Goal: Browse casually: Explore the website without a specific task or goal

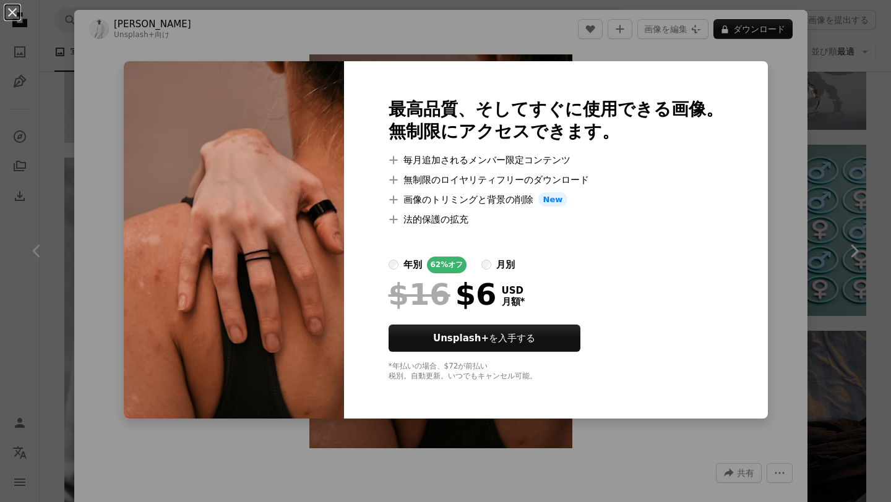
scroll to position [0, 1610]
click at [617, 429] on div "An X shape 最高品質、そしてすぐに使用できる画像。 無制限にアクセスできます。 A plus sign 毎月追加されるメンバー限定コンテンツ A p…" at bounding box center [445, 251] width 891 height 502
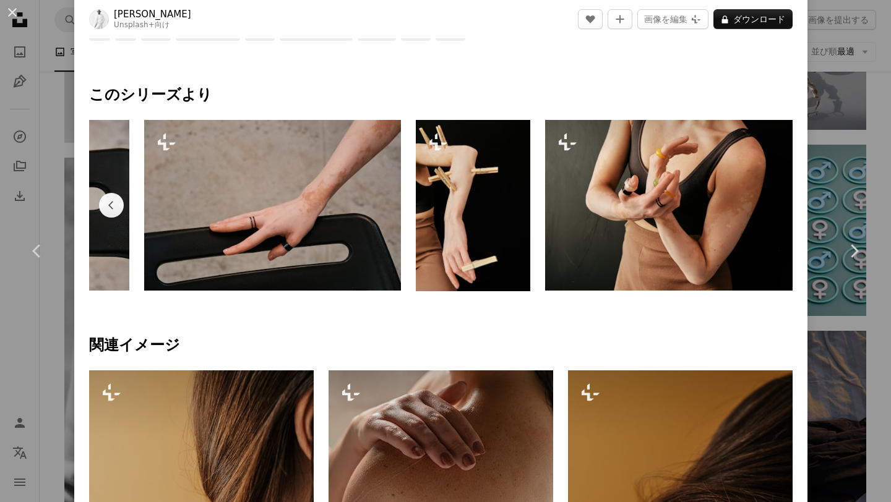
scroll to position [964, 0]
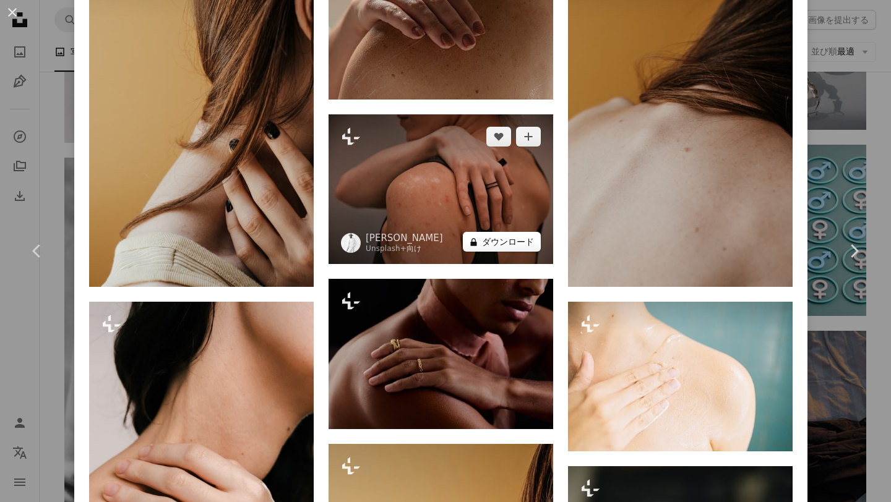
click at [523, 240] on button "A lock ダウンロード" at bounding box center [502, 242] width 78 height 20
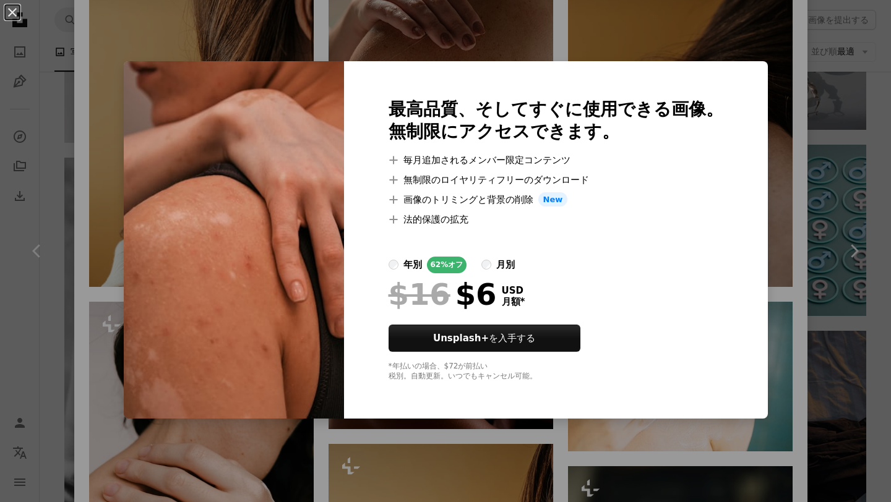
click at [555, 44] on div "An X shape 最高品質、そしてすぐに使用できる画像。 無制限にアクセスできます。 A plus sign 毎月追加されるメンバー限定コンテンツ A p…" at bounding box center [445, 251] width 891 height 502
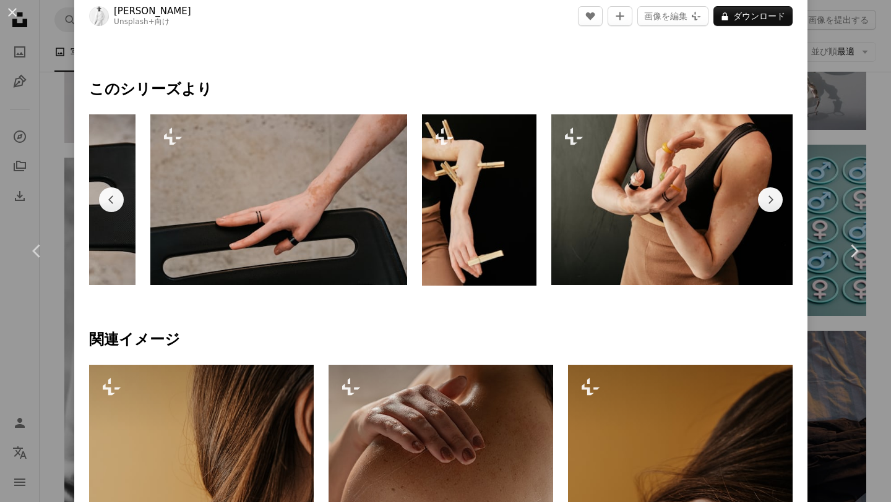
scroll to position [0, 1610]
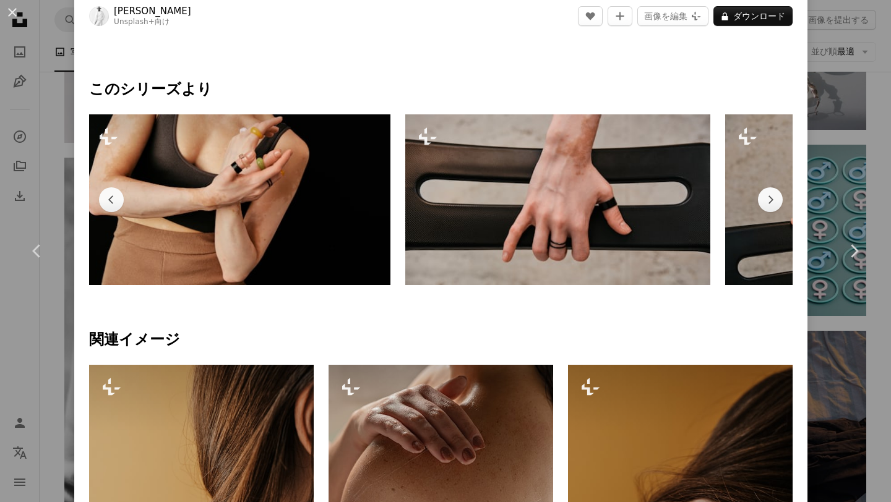
click at [257, 199] on img at bounding box center [238, 199] width 305 height 171
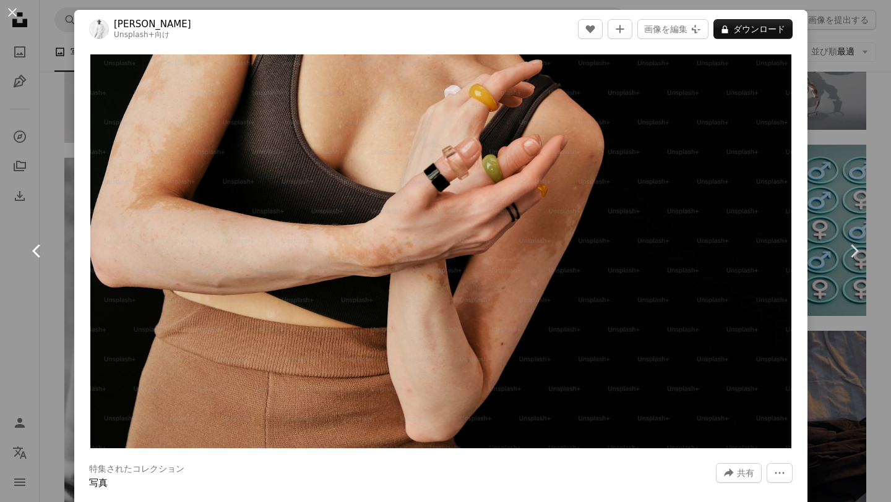
click at [30, 250] on icon "Chevron left" at bounding box center [37, 251] width 20 height 20
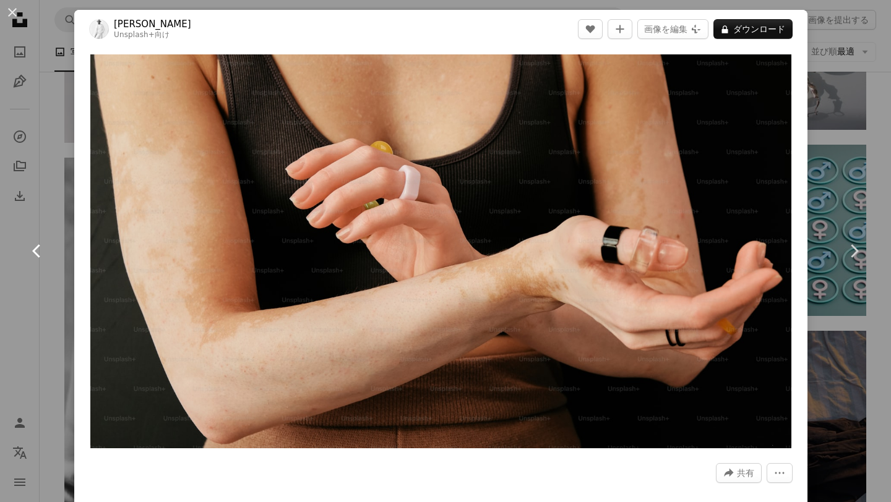
click at [33, 250] on icon at bounding box center [36, 250] width 8 height 13
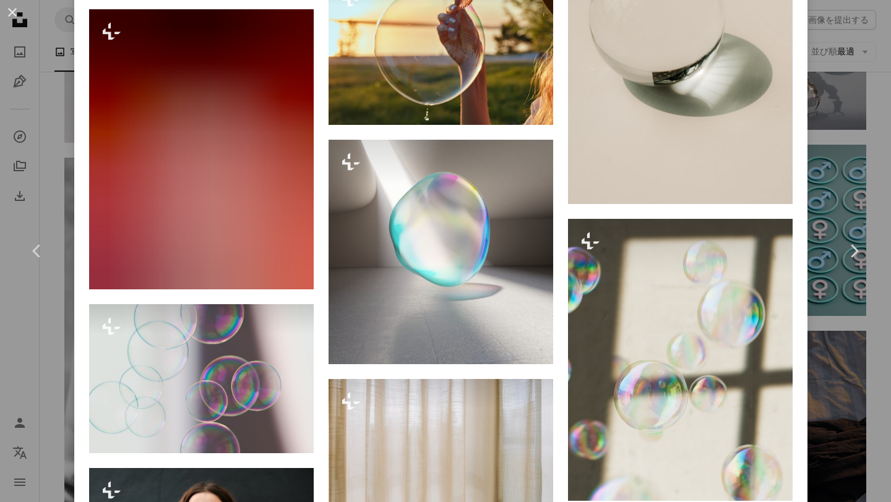
scroll to position [1476, 0]
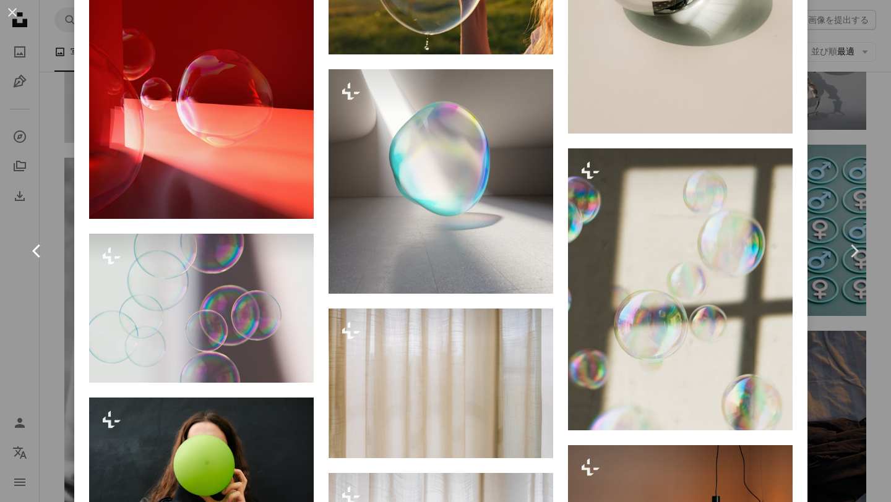
click at [32, 251] on icon "Chevron left" at bounding box center [37, 251] width 20 height 20
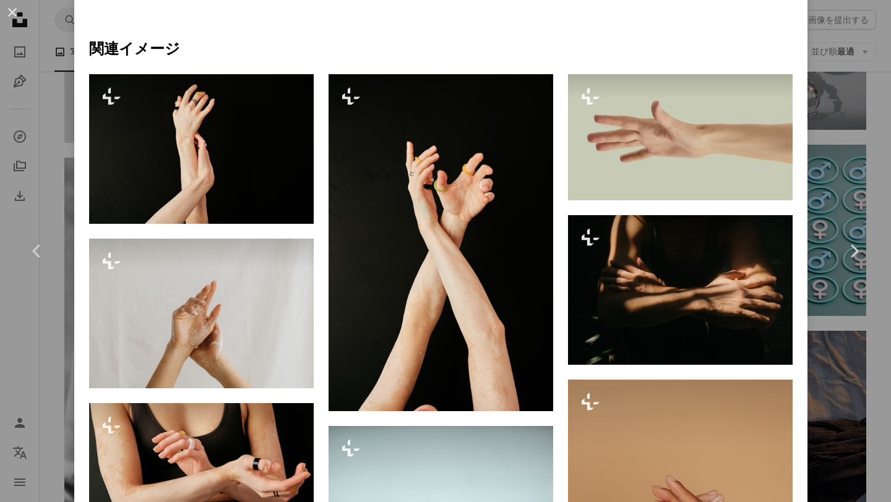
scroll to position [913, 0]
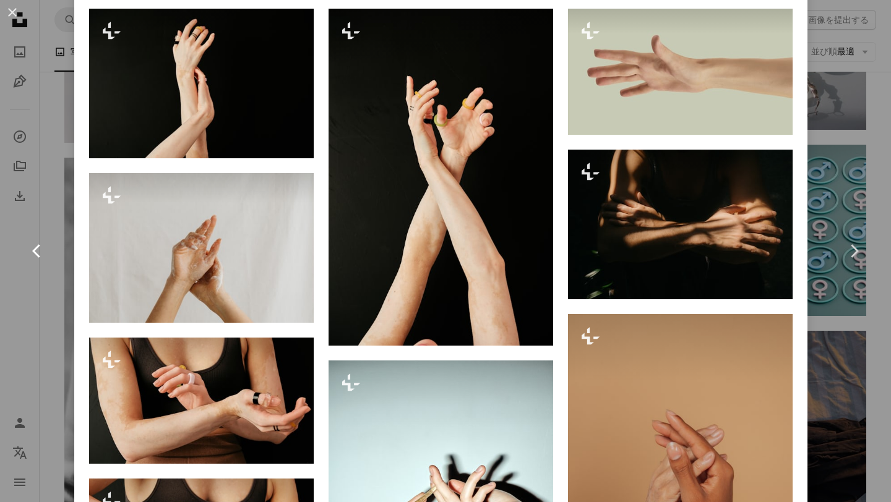
click at [42, 249] on icon "Chevron left" at bounding box center [37, 251] width 20 height 20
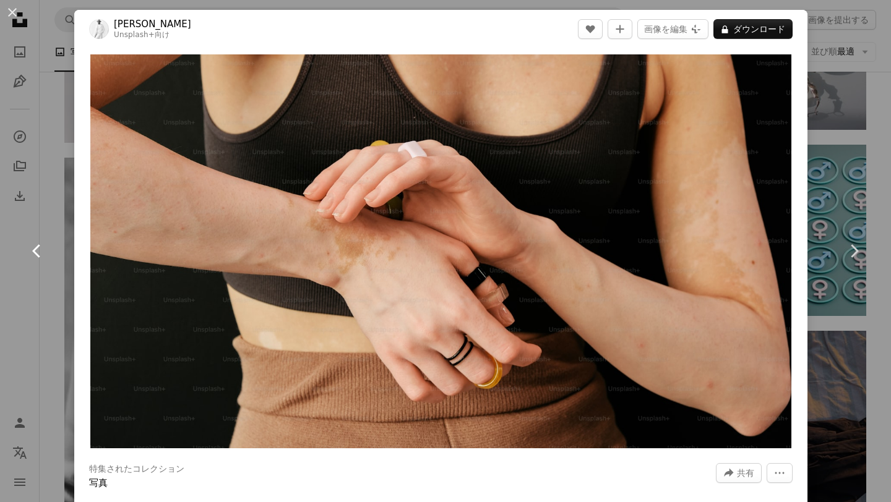
click at [41, 249] on icon "Chevron left" at bounding box center [37, 251] width 20 height 20
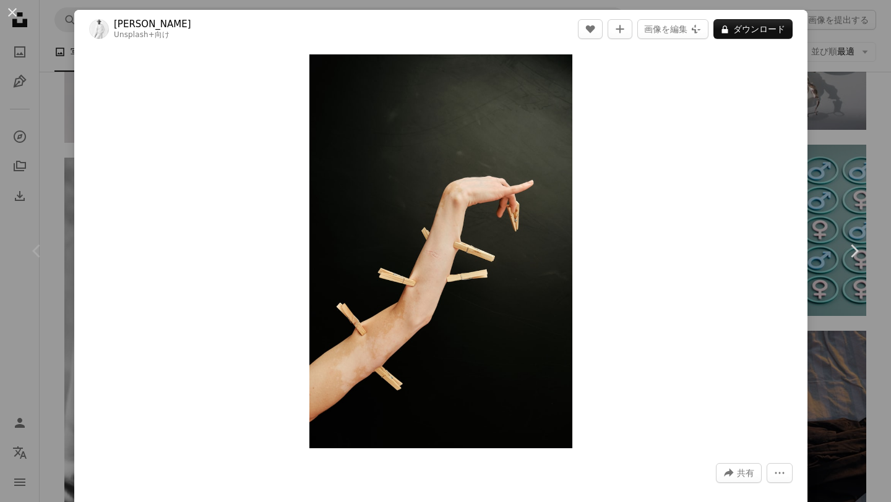
click at [41, 249] on icon "Chevron left" at bounding box center [37, 251] width 20 height 20
click at [35, 252] on icon "Chevron left" at bounding box center [37, 251] width 20 height 20
click at [33, 252] on icon at bounding box center [36, 250] width 8 height 13
click at [33, 253] on icon "Chevron left" at bounding box center [37, 251] width 20 height 20
click at [35, 253] on icon at bounding box center [36, 250] width 8 height 13
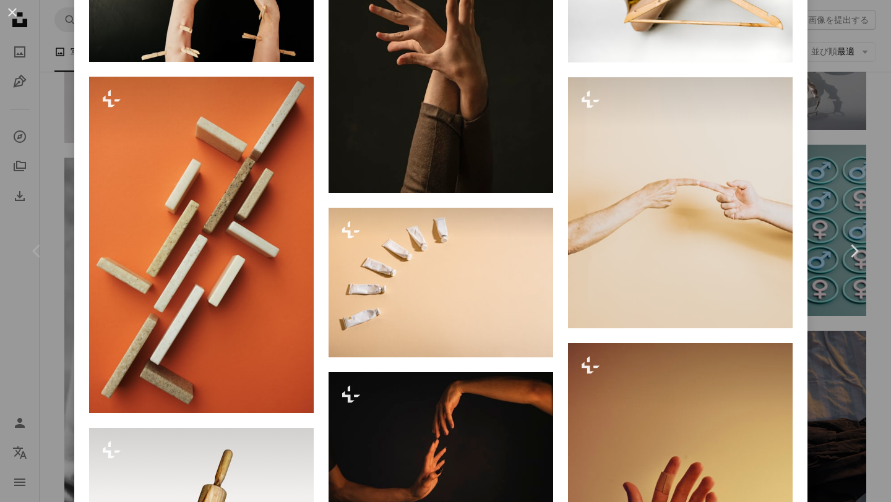
scroll to position [1413, 0]
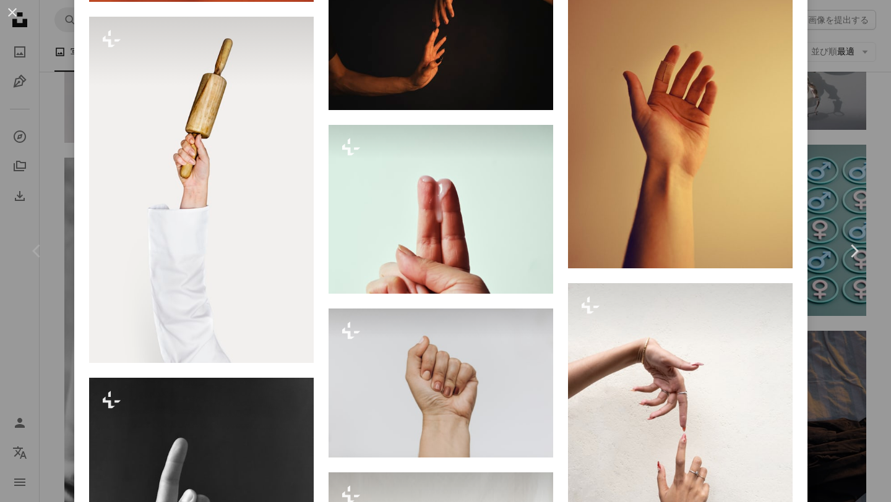
click at [73, 299] on div "Chevron left" at bounding box center [37, 251] width 74 height 119
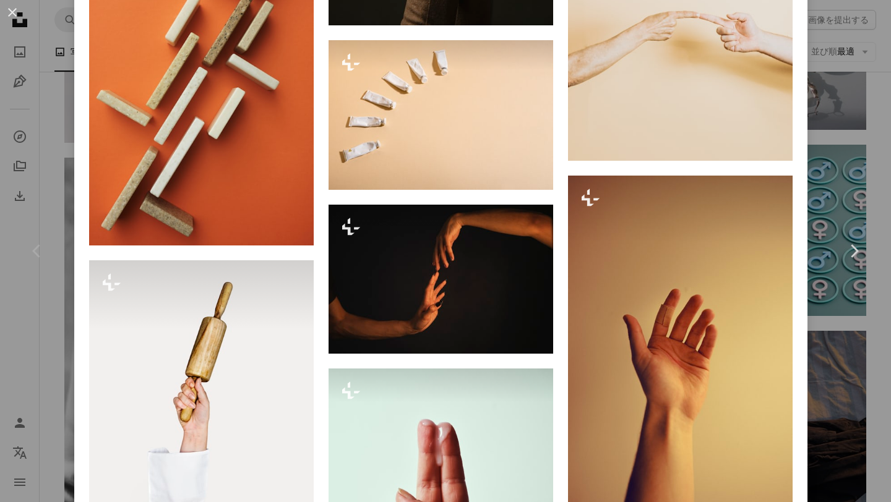
scroll to position [1167, 0]
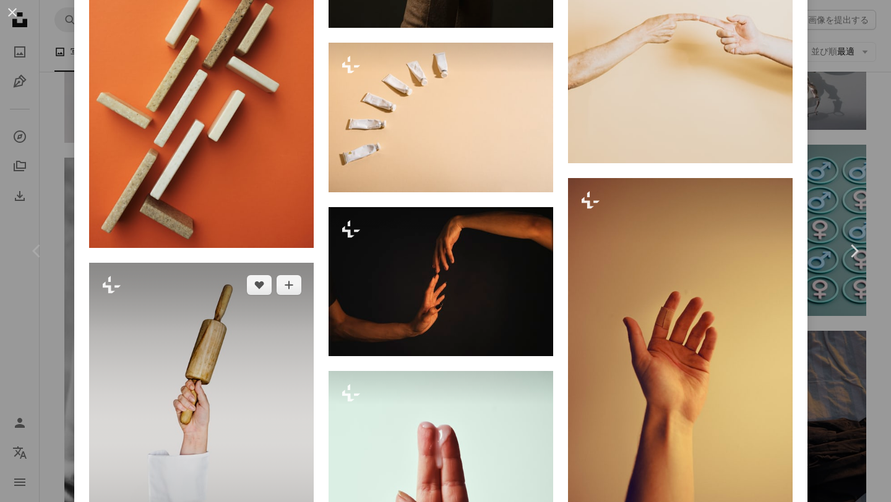
click at [242, 335] on img at bounding box center [201, 436] width 224 height 346
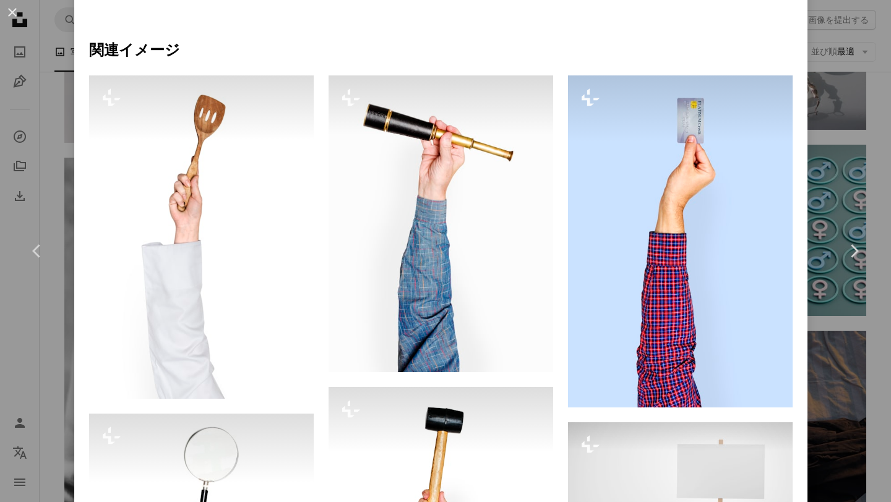
scroll to position [560, 0]
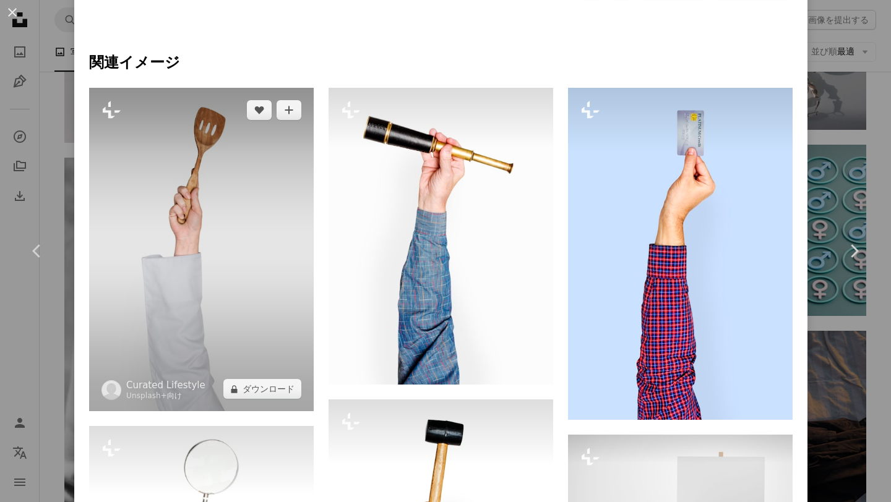
click at [213, 241] on img at bounding box center [201, 249] width 224 height 323
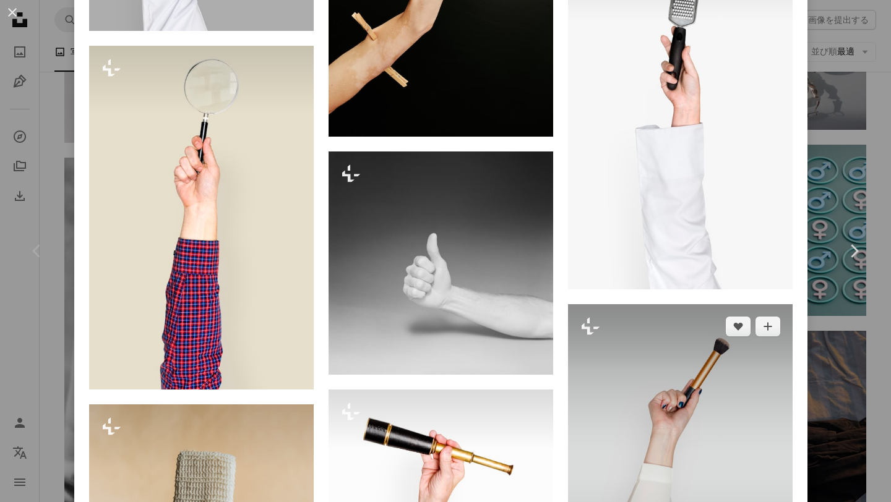
scroll to position [1813, 0]
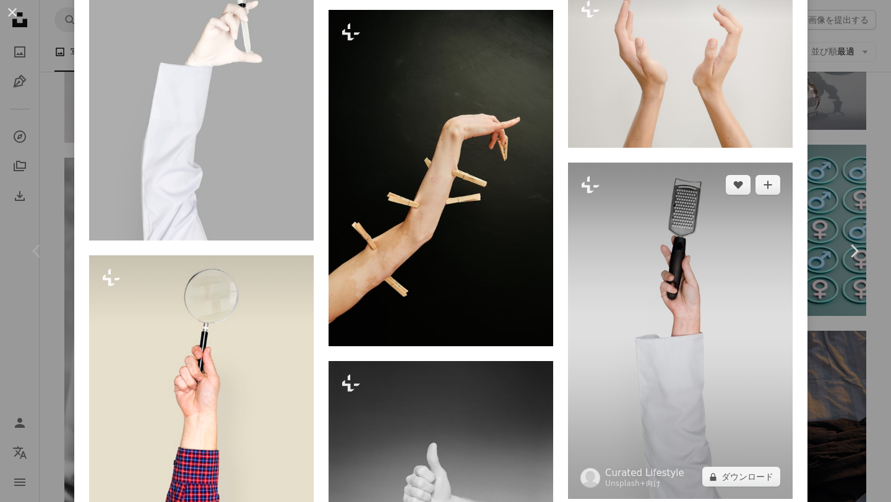
click at [690, 309] on img at bounding box center [680, 331] width 224 height 337
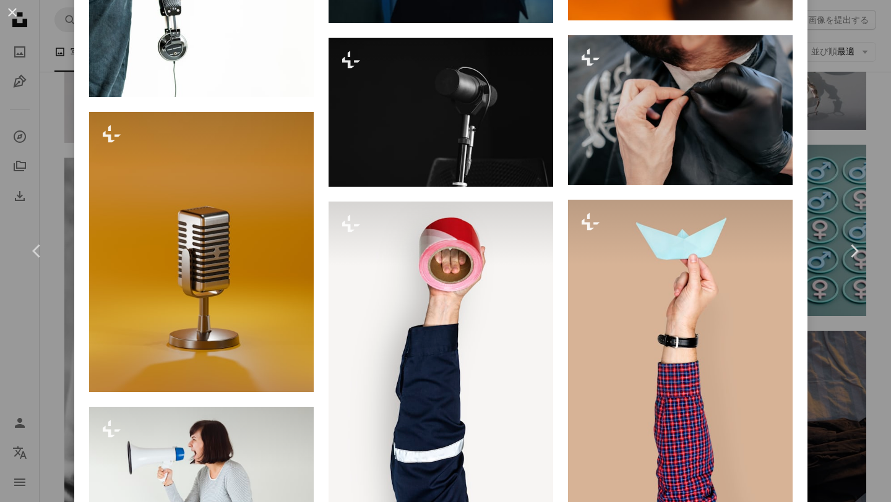
scroll to position [7138, 0]
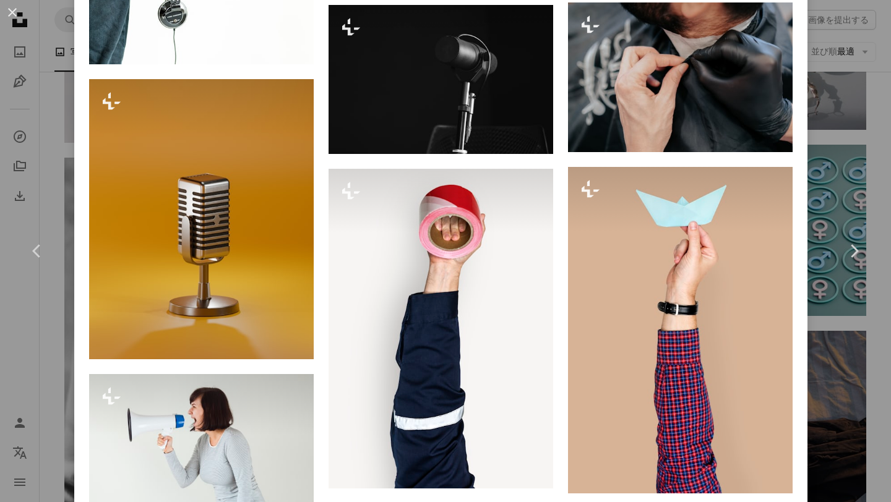
click at [838, 54] on div "An X shape Chevron left Chevron right Curated Lifestyle Unsplash+ 向け A heart A …" at bounding box center [445, 251] width 891 height 502
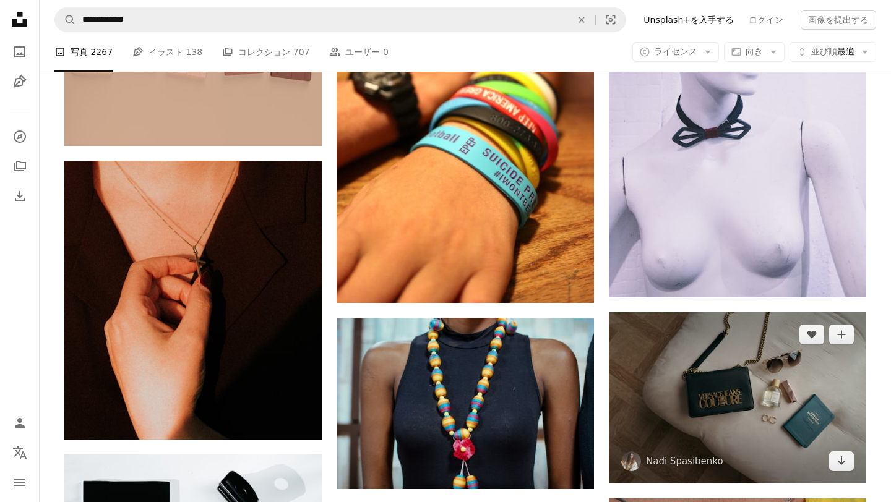
scroll to position [6711, 0]
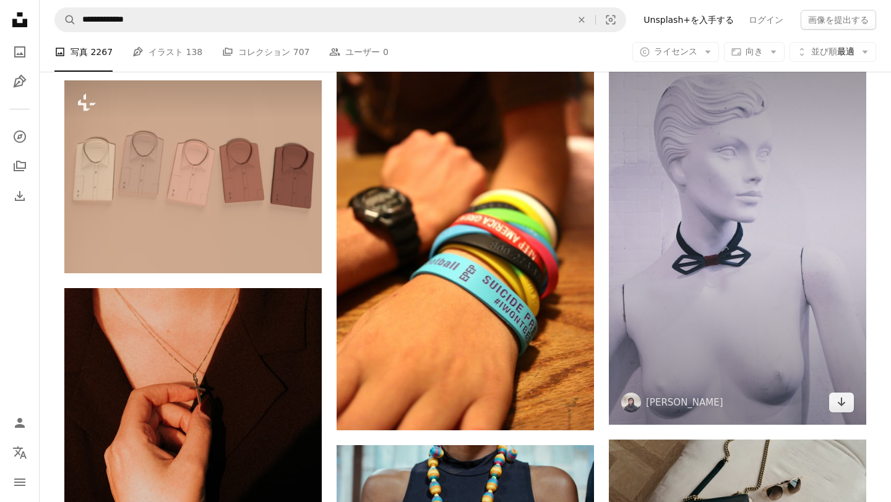
click at [694, 174] on img at bounding box center [737, 232] width 257 height 386
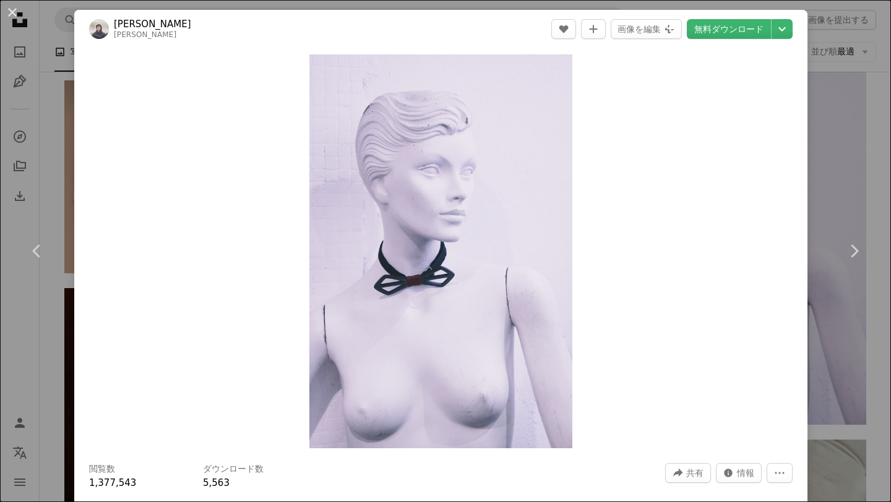
drag, startPoint x: 11, startPoint y: 11, endPoint x: 18, endPoint y: 11, distance: 7.4
click at [11, 11] on button "An X shape" at bounding box center [12, 12] width 15 height 15
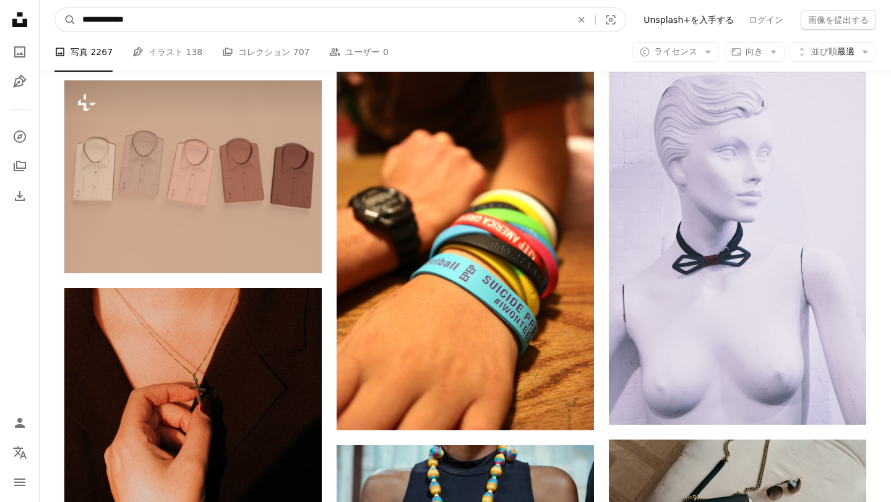
click at [331, 12] on input "**********" at bounding box center [322, 20] width 492 height 24
drag, startPoint x: 236, startPoint y: 20, endPoint x: 0, endPoint y: 14, distance: 236.3
type input "******"
click button "A magnifying glass" at bounding box center [65, 20] width 21 height 24
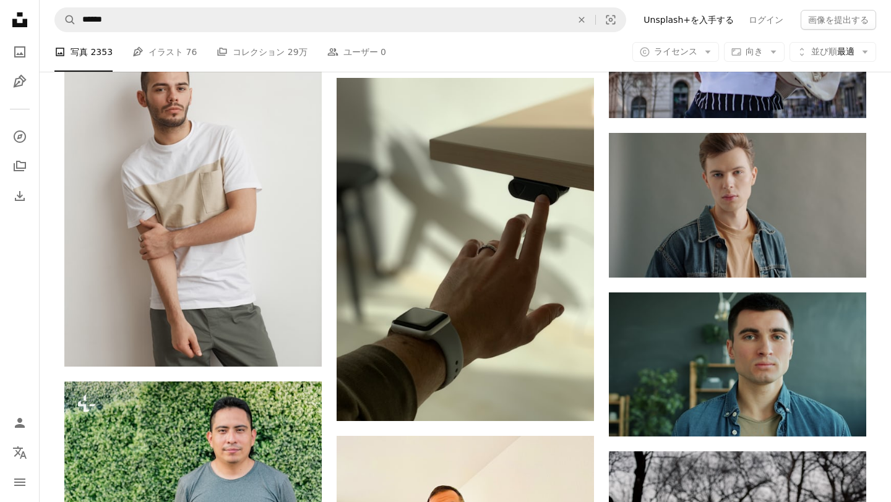
scroll to position [1252, 0]
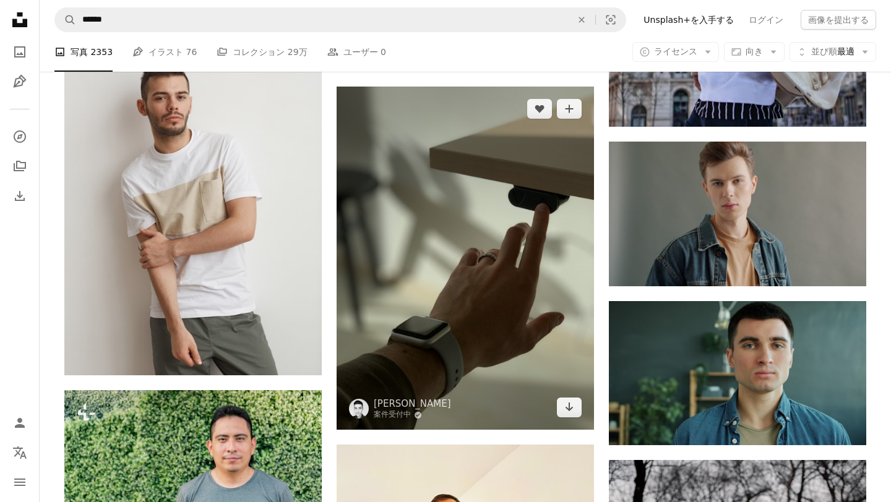
click at [494, 353] on img at bounding box center [464, 258] width 257 height 343
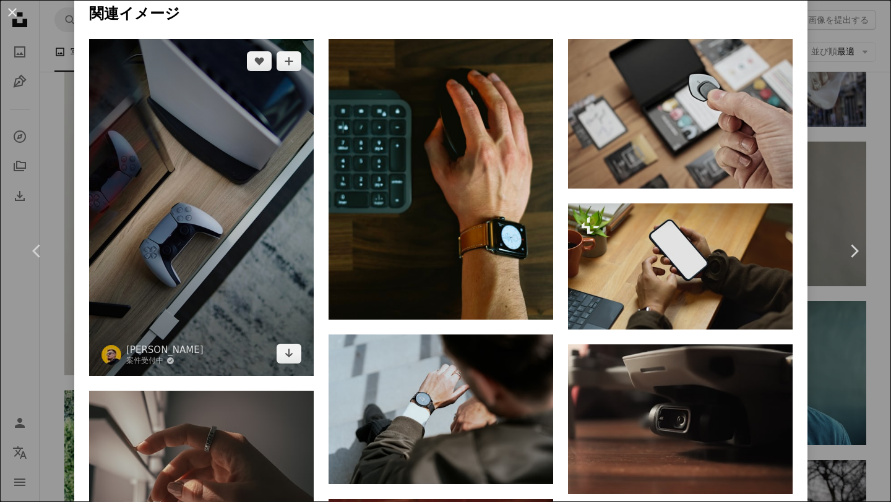
scroll to position [1074, 0]
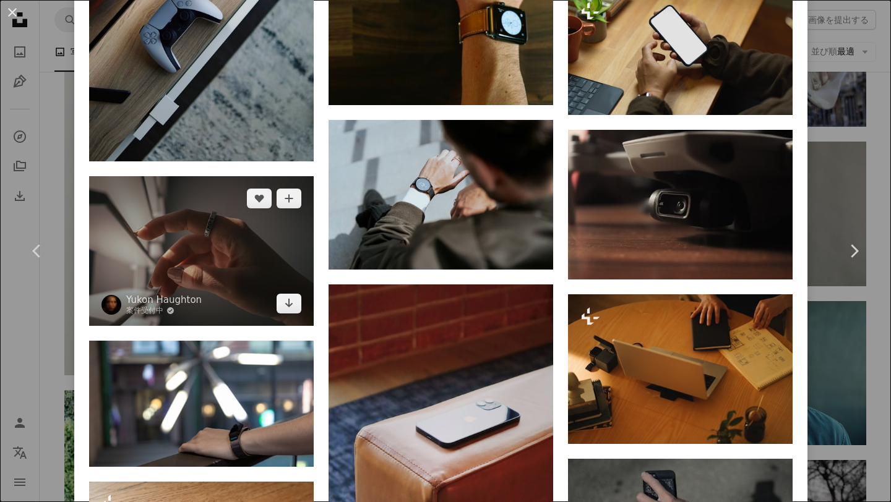
click at [237, 288] on img at bounding box center [201, 251] width 224 height 150
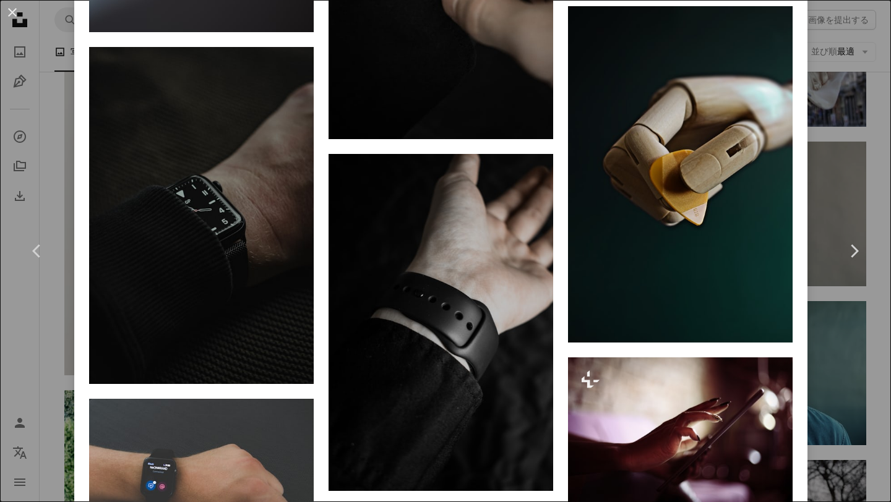
scroll to position [2785, 0]
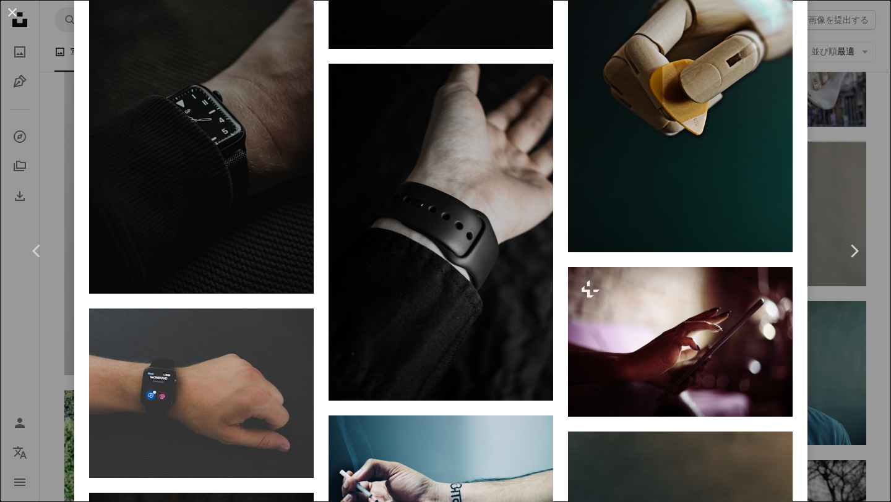
click at [0, 336] on div "An X shape Chevron left Chevron right Yukon Haughton 案件受付中 A checkmark inside o…" at bounding box center [445, 251] width 891 height 502
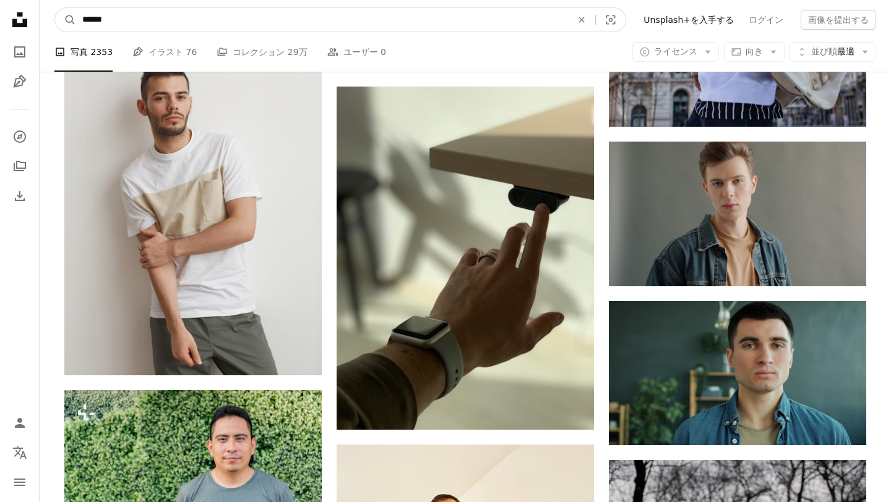
click at [204, 26] on input "******" at bounding box center [322, 20] width 492 height 24
type input "**"
click button "A magnifying glass" at bounding box center [65, 20] width 21 height 24
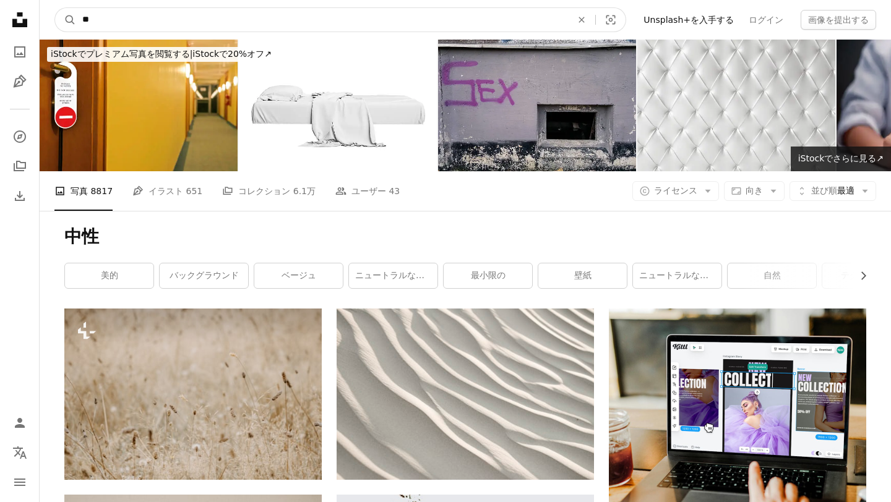
click at [173, 8] on input "**" at bounding box center [322, 20] width 492 height 24
click at [178, 17] on input "**" at bounding box center [322, 20] width 492 height 24
type input "***"
click at [55, 8] on button "A magnifying glass" at bounding box center [65, 20] width 21 height 24
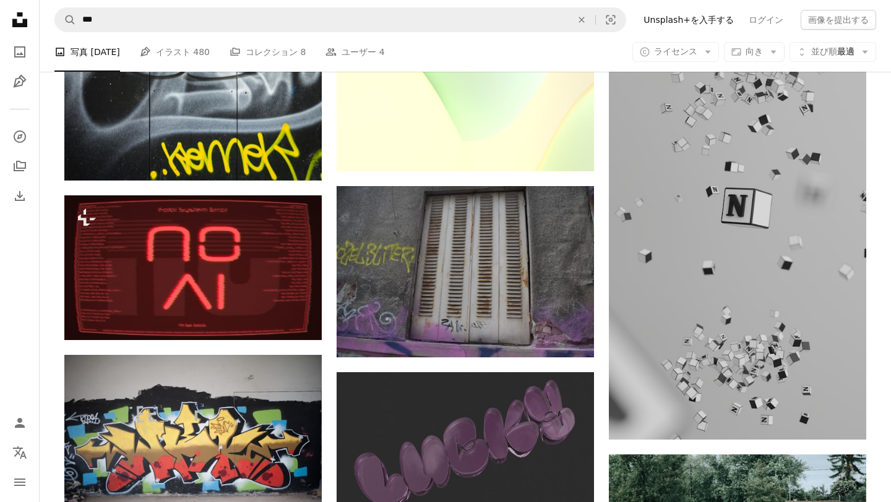
scroll to position [3233, 0]
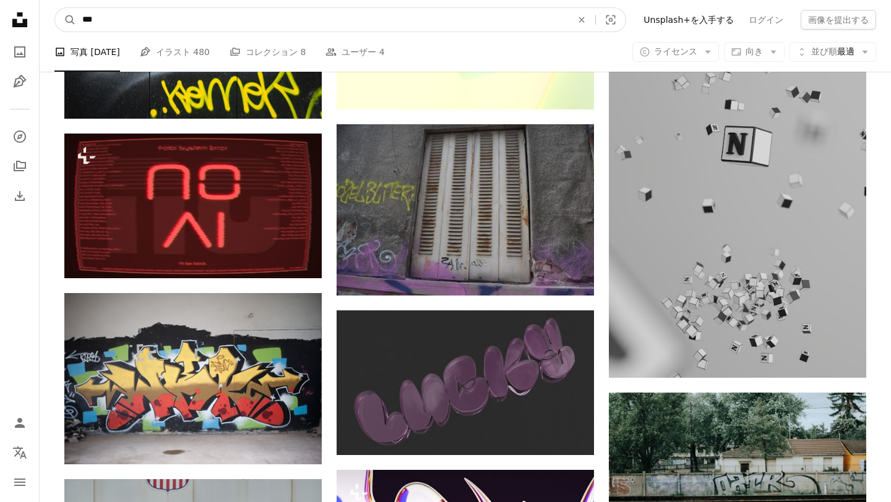
click at [208, 19] on input "***" at bounding box center [322, 20] width 492 height 24
type input "*******"
click at [55, 8] on button "A magnifying glass" at bounding box center [65, 20] width 21 height 24
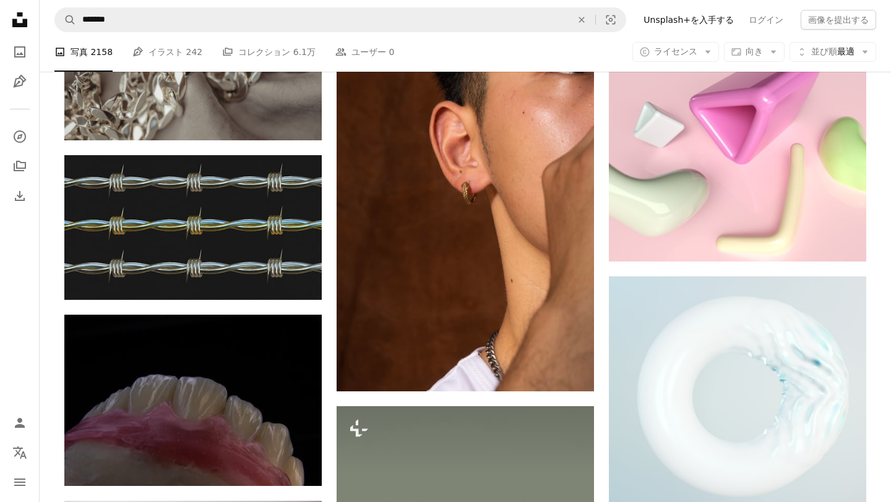
scroll to position [5043, 0]
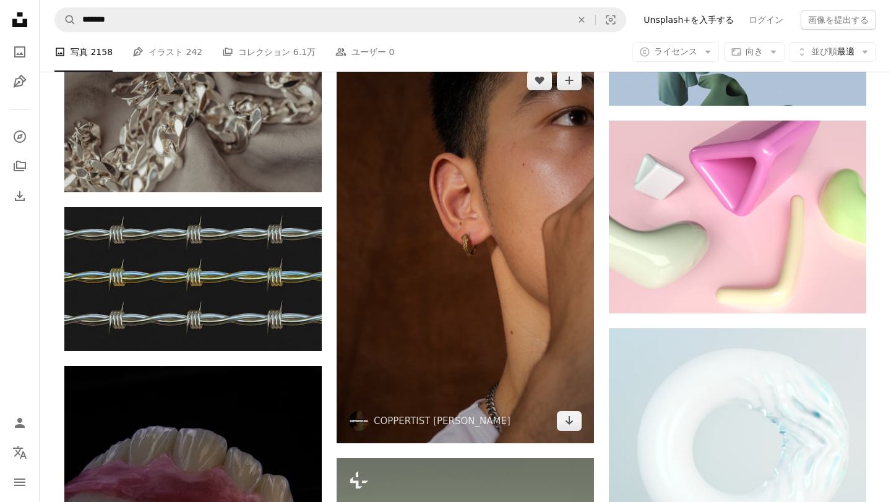
click at [543, 290] on img at bounding box center [464, 250] width 257 height 385
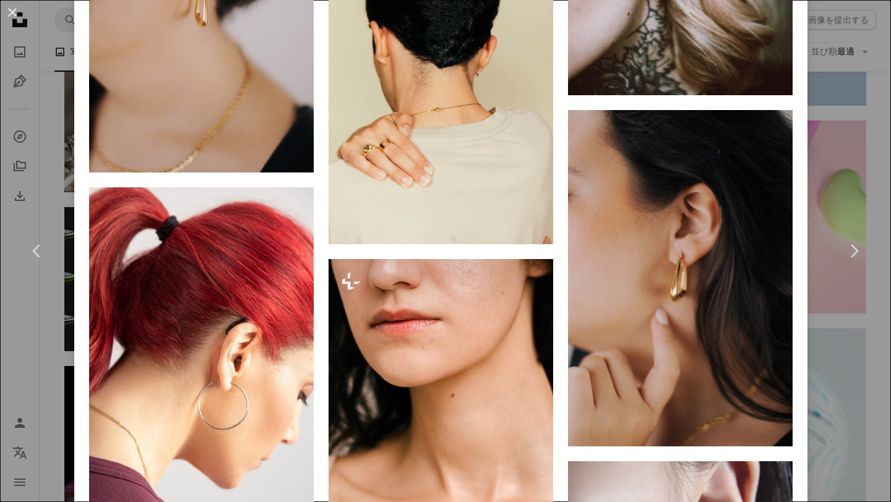
scroll to position [10320, 0]
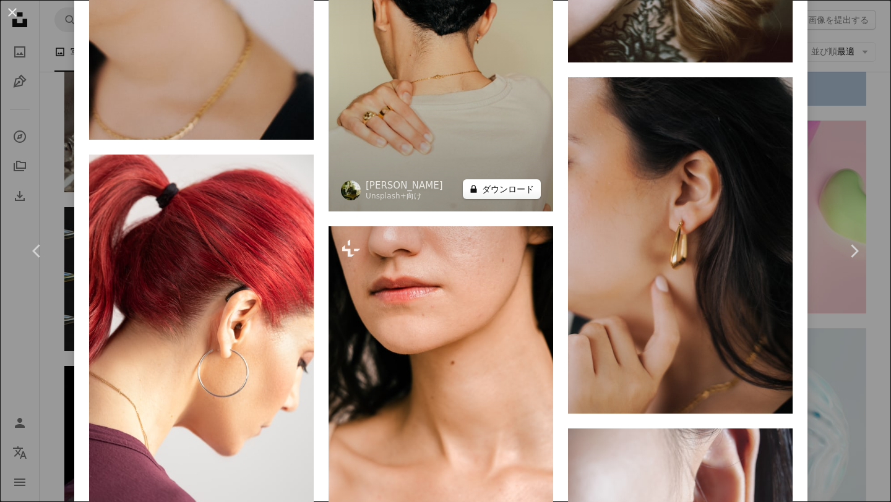
click at [504, 199] on button "A lock ダウンロード" at bounding box center [502, 189] width 78 height 20
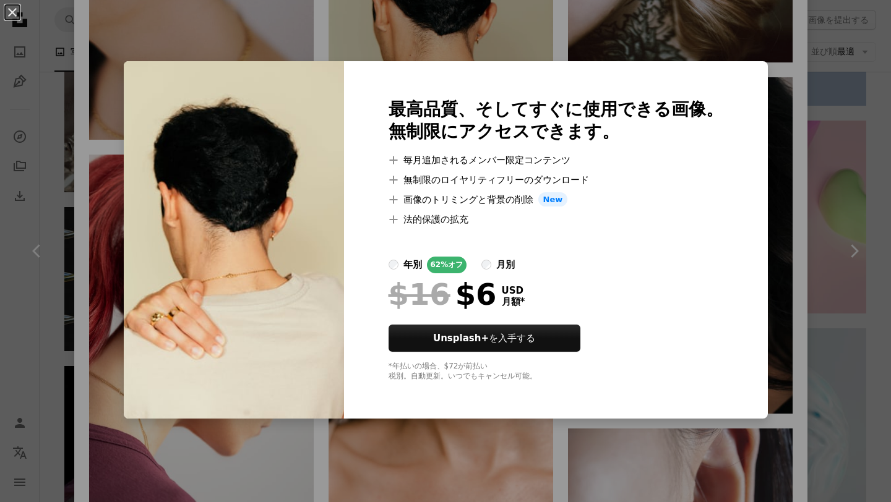
click at [464, 49] on div "An X shape 最高品質、そしてすぐに使用できる画像。 無制限にアクセスできます。 A plus sign 毎月追加されるメンバー限定コンテンツ A p…" at bounding box center [445, 251] width 891 height 502
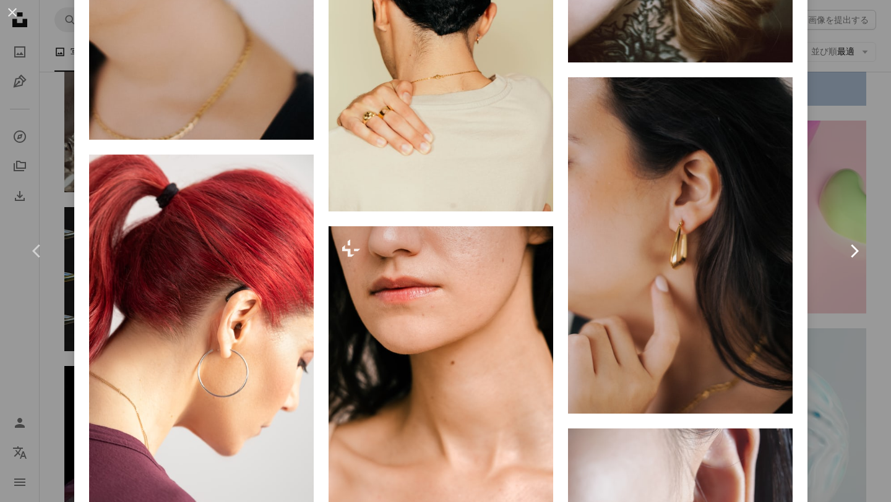
click at [881, 205] on link "Chevron right" at bounding box center [853, 251] width 74 height 119
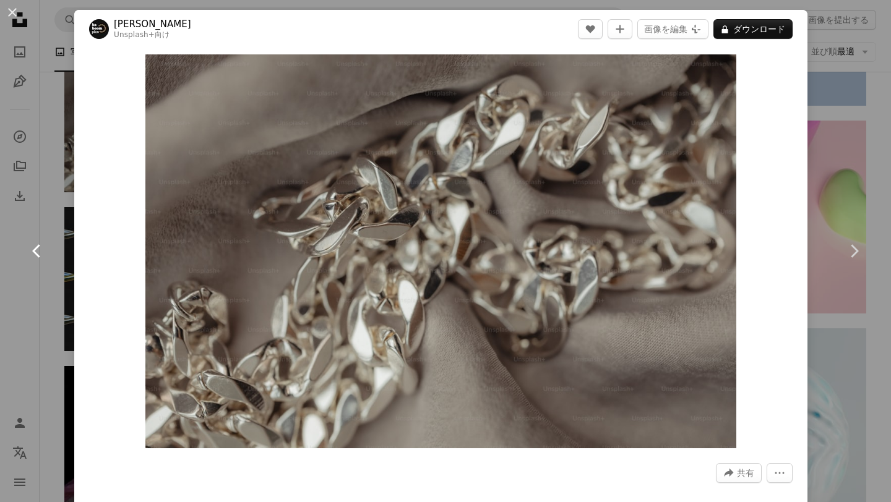
click at [39, 197] on link "Chevron left" at bounding box center [37, 251] width 74 height 119
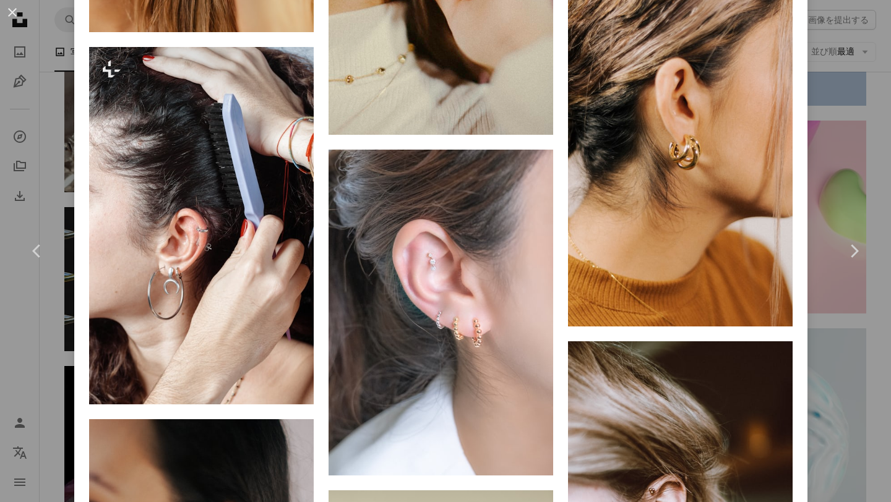
scroll to position [10287, 0]
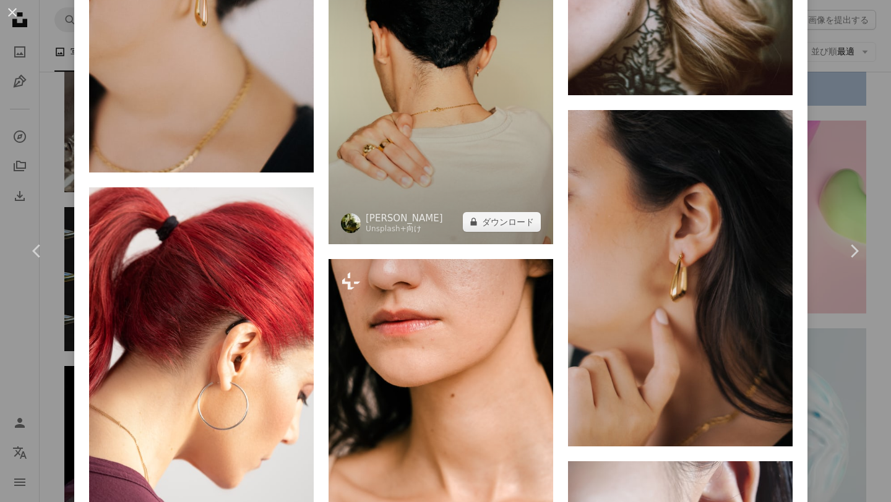
click at [457, 206] on img at bounding box center [440, 75] width 224 height 337
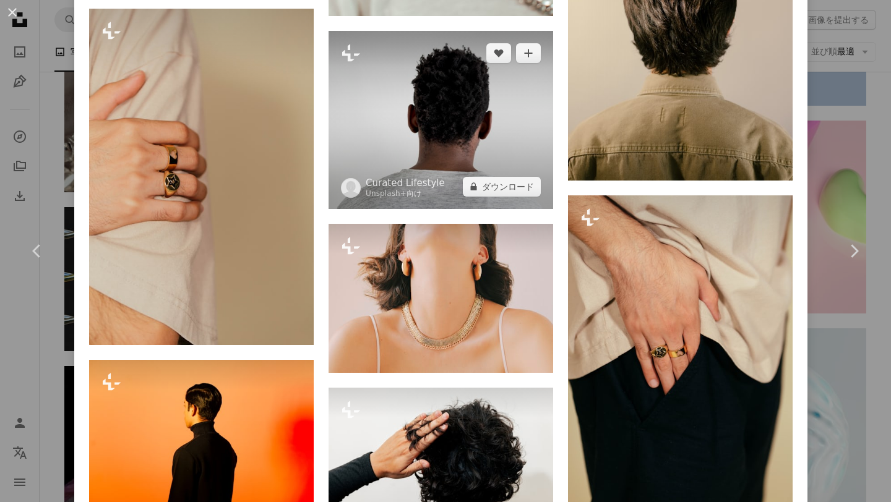
scroll to position [1772, 0]
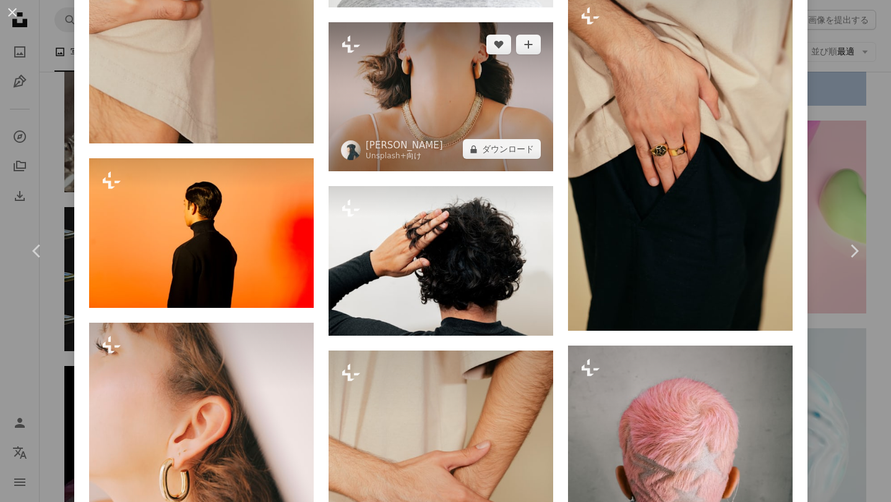
click at [417, 109] on img at bounding box center [440, 97] width 224 height 150
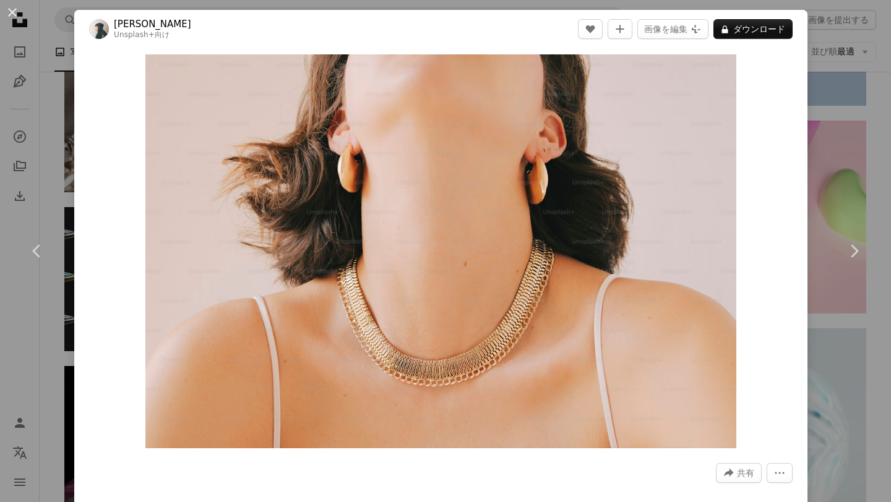
click at [807, 213] on div "Zoom in" at bounding box center [440, 251] width 733 height 406
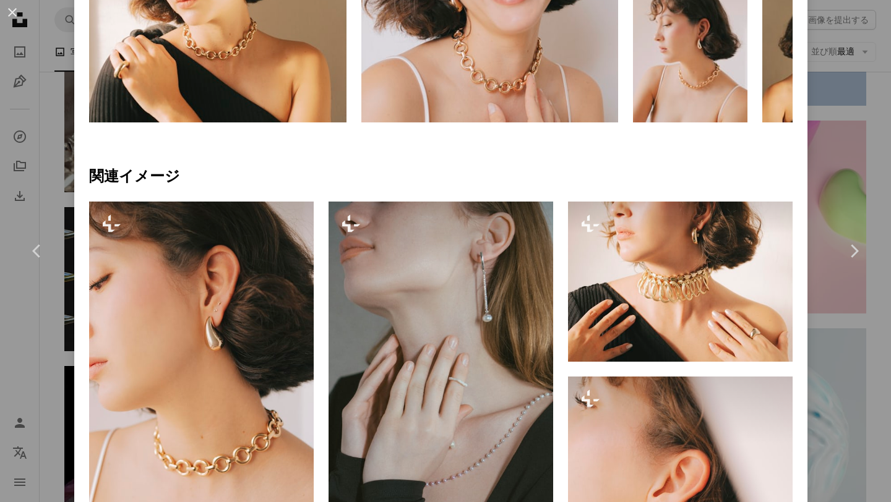
scroll to position [972, 0]
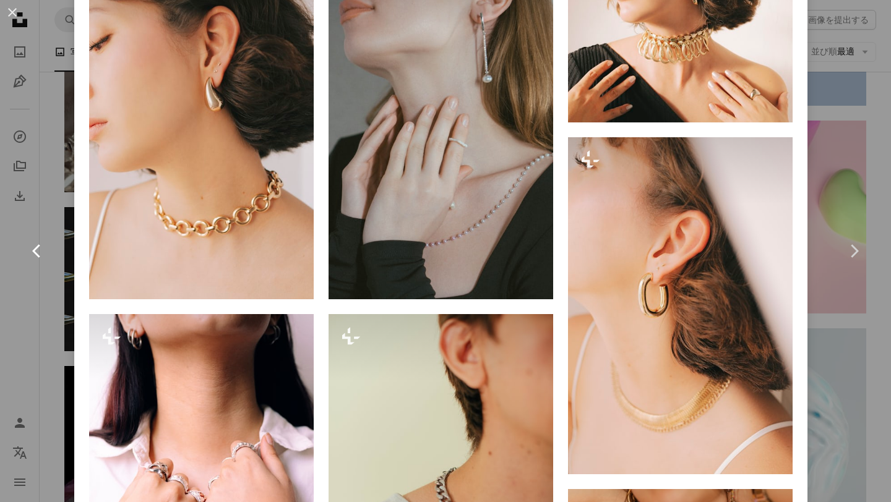
click at [38, 247] on icon at bounding box center [36, 250] width 8 height 13
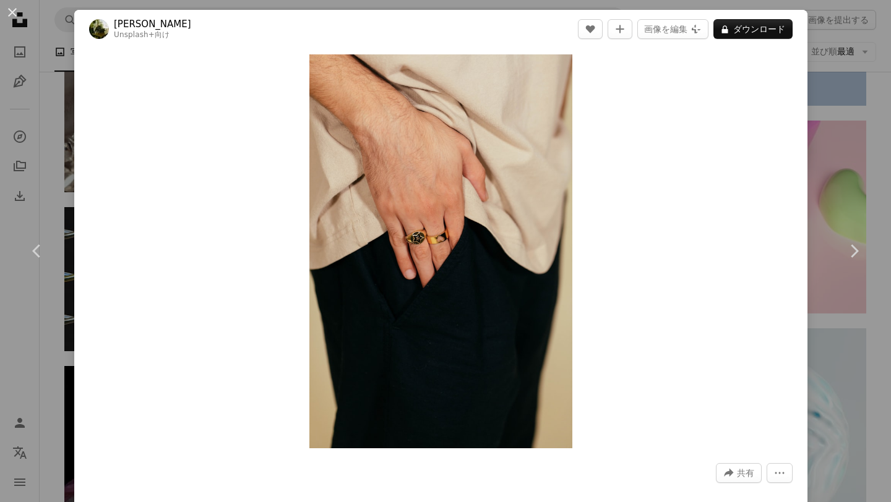
scroll to position [725, 0]
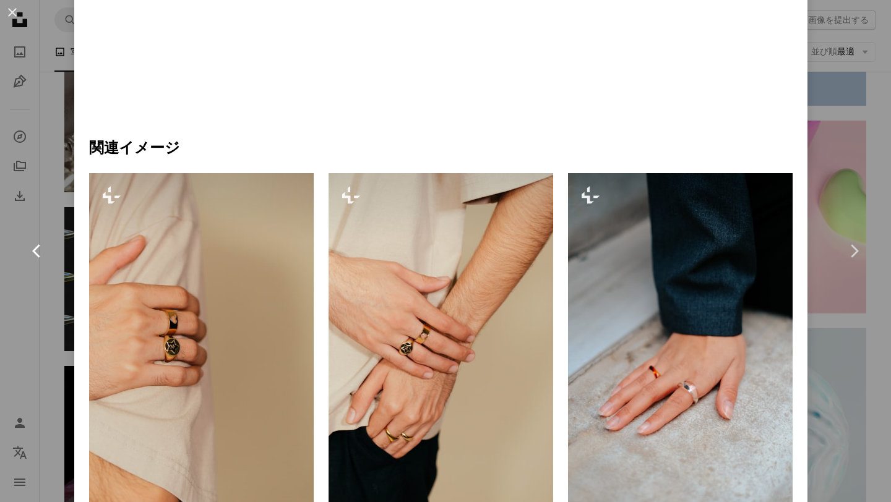
click at [36, 251] on icon "Chevron left" at bounding box center [37, 251] width 20 height 20
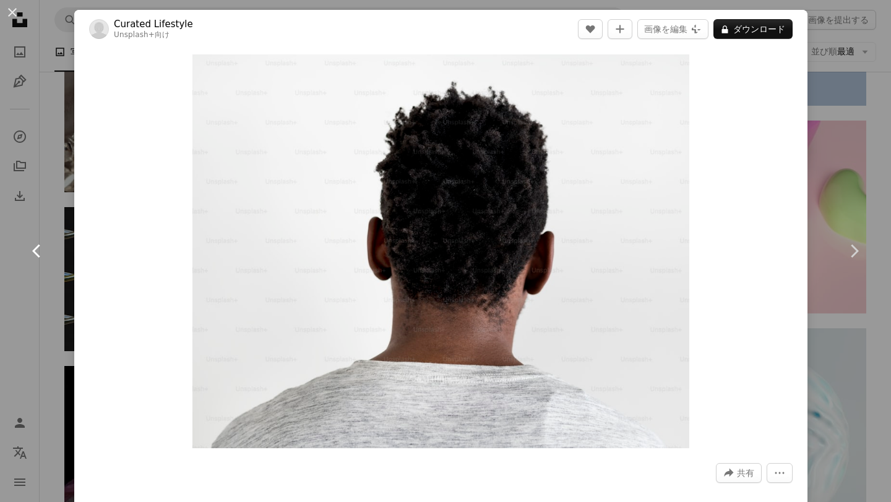
click at [38, 253] on icon "Chevron left" at bounding box center [37, 251] width 20 height 20
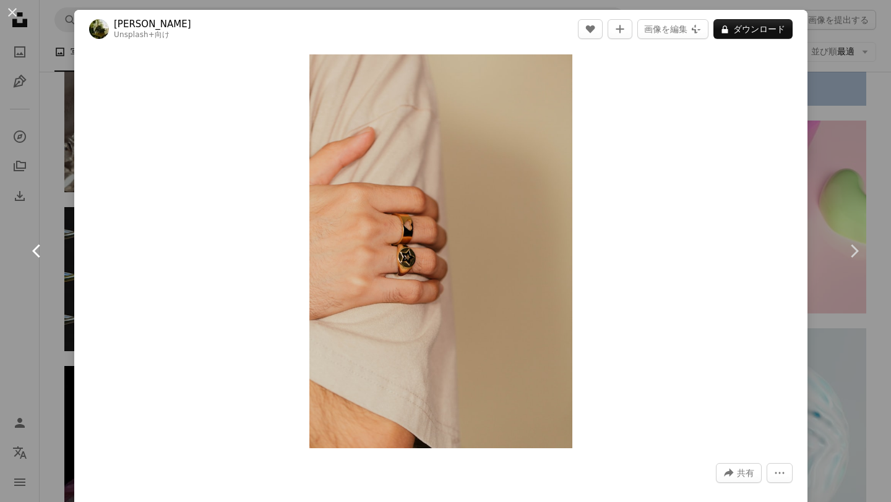
click at [38, 253] on icon "Chevron left" at bounding box center [37, 251] width 20 height 20
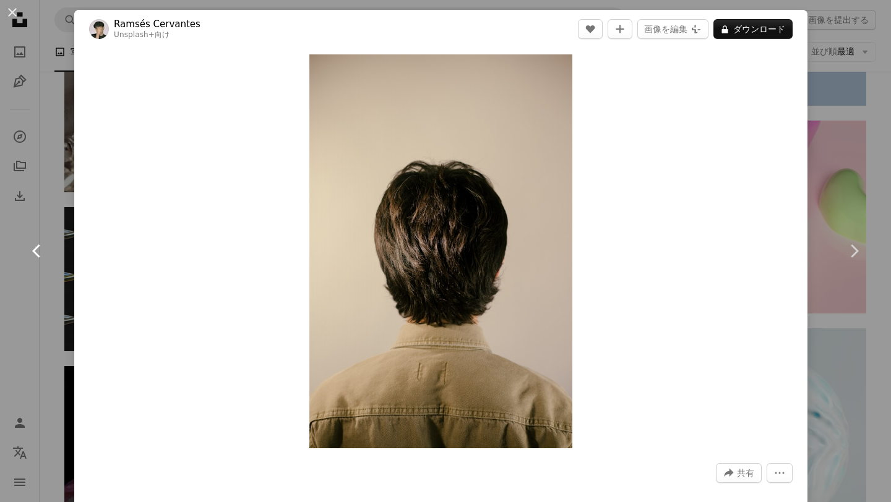
click at [38, 253] on icon "Chevron left" at bounding box center [37, 251] width 20 height 20
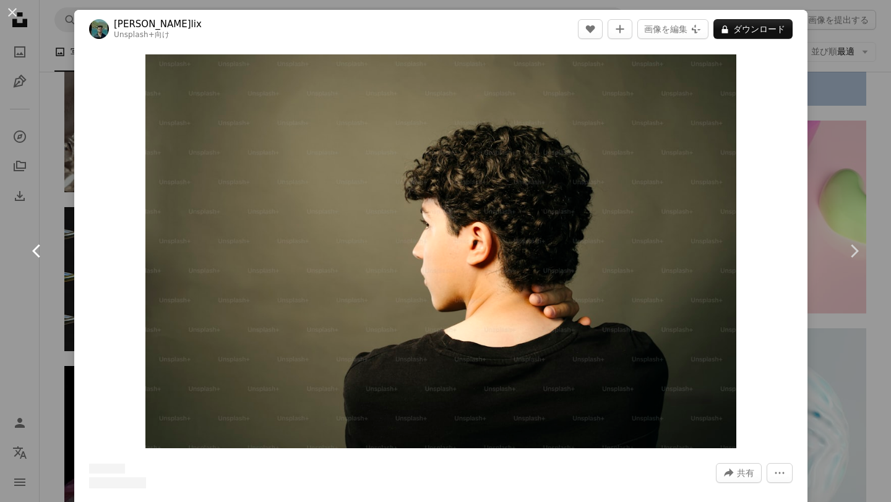
click at [38, 253] on icon "Chevron left" at bounding box center [37, 251] width 20 height 20
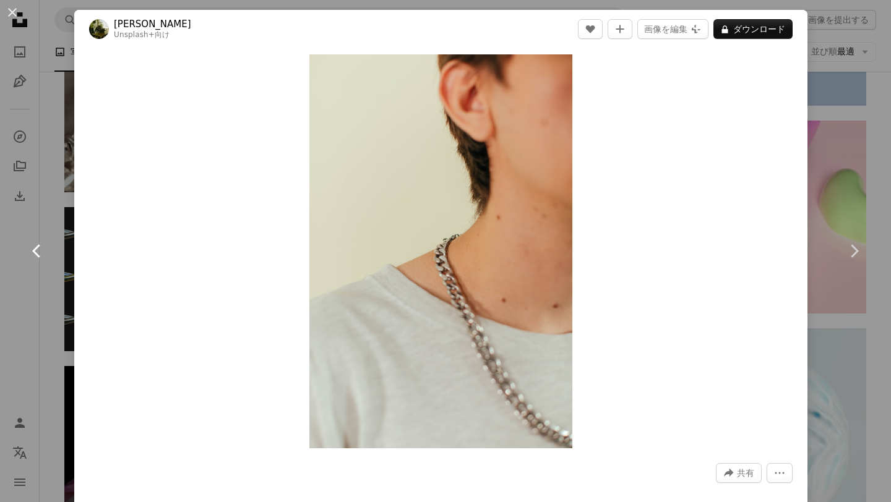
click at [38, 253] on icon "Chevron left" at bounding box center [37, 251] width 20 height 20
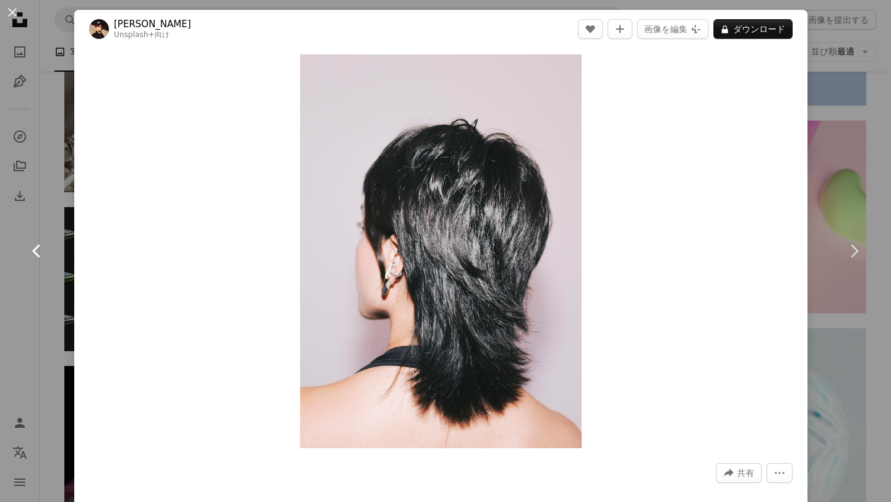
click at [38, 253] on icon "Chevron left" at bounding box center [37, 251] width 20 height 20
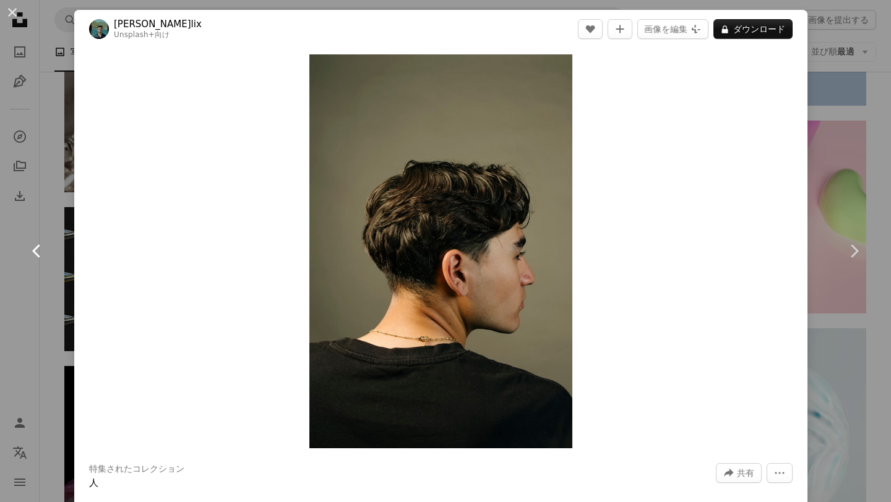
click at [38, 253] on icon "Chevron left" at bounding box center [37, 251] width 20 height 20
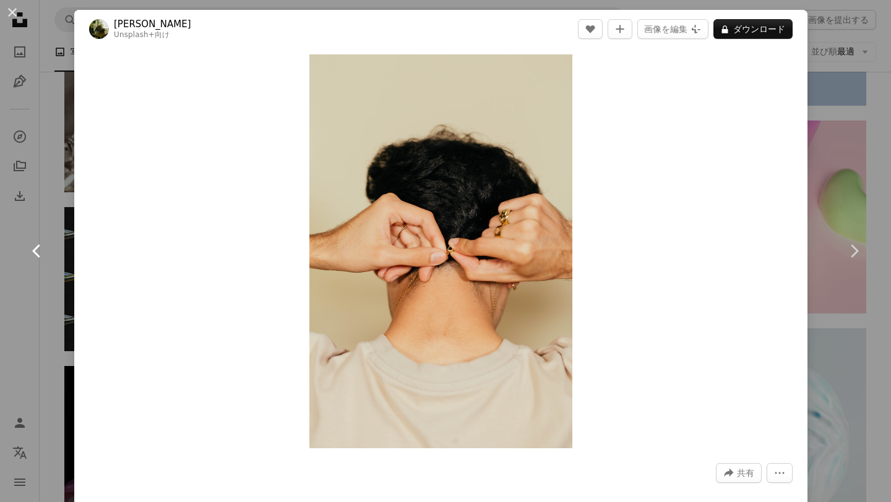
click at [35, 253] on icon at bounding box center [36, 250] width 8 height 13
